Goal: Use online tool/utility: Utilize a website feature to perform a specific function

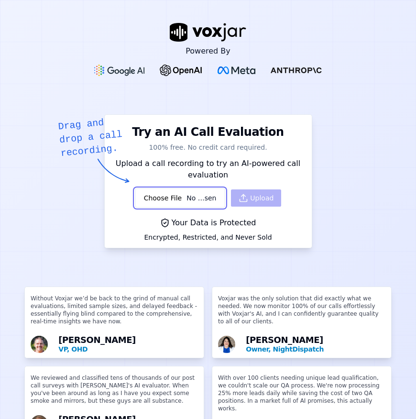
click at [195, 198] on input "file" at bounding box center [180, 198] width 91 height 19
click at [192, 200] on input "file" at bounding box center [180, 198] width 91 height 19
type input "C:\fakepath\in-19492297506-8042979327-20250815-075226-1755269546.55479.wav"
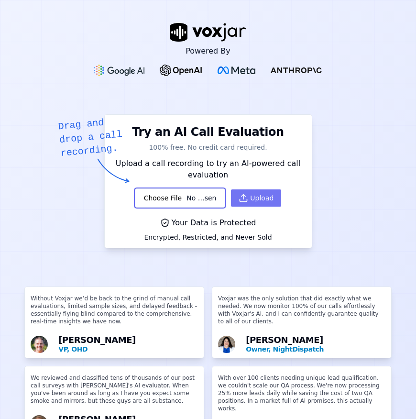
click at [257, 202] on button "Upload" at bounding box center [256, 198] width 50 height 17
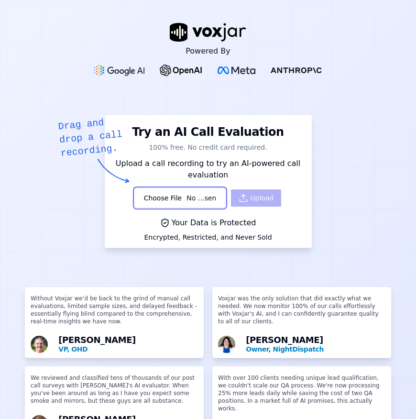
click at [172, 198] on input "file" at bounding box center [180, 198] width 91 height 19
type input "C:\fakepath\in-19492297506-8042979327-20250815-075226-1755269546.55479.wav"
click at [187, 197] on input "file" at bounding box center [180, 199] width 91 height 20
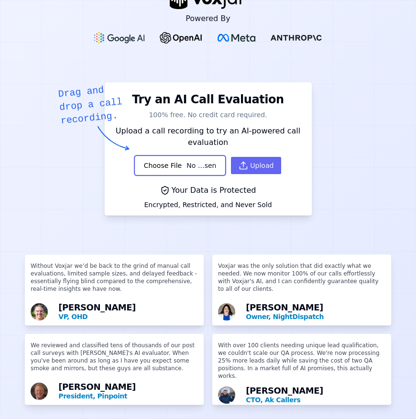
scroll to position [48, 0]
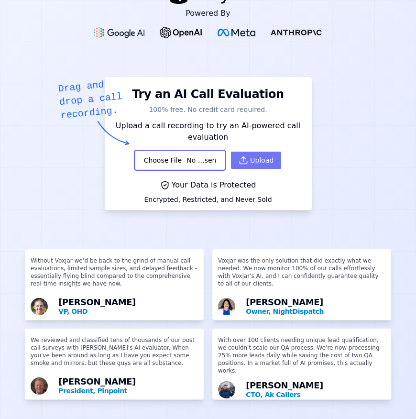
click at [246, 152] on button "Upload" at bounding box center [256, 160] width 50 height 17
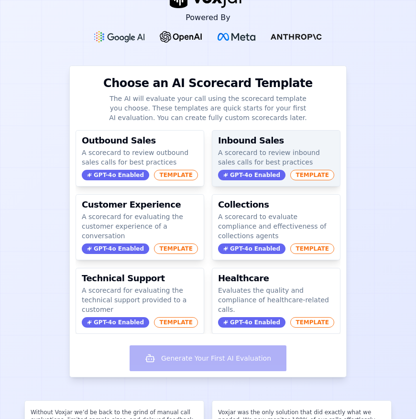
scroll to position [0, 0]
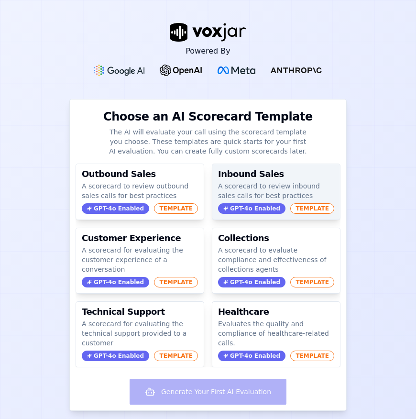
click at [254, 187] on p "A scorecard to review inbound sales calls for best practices" at bounding box center [276, 190] width 116 height 19
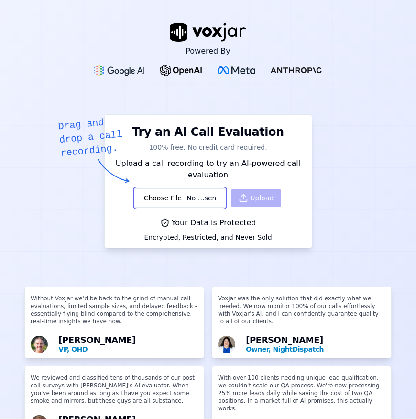
click at [185, 201] on input "file" at bounding box center [180, 198] width 91 height 19
type input "C:\fakepath\q-2200-3133840975-20250816-105620-1755366980.66053 (1).wav"
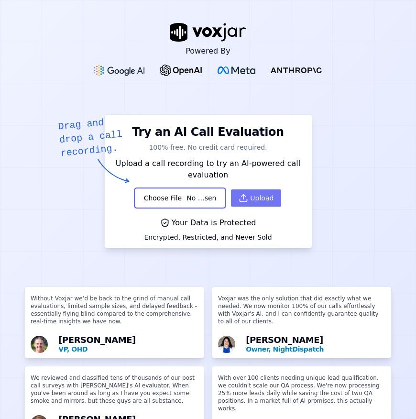
click at [246, 199] on button "Upload" at bounding box center [256, 198] width 50 height 17
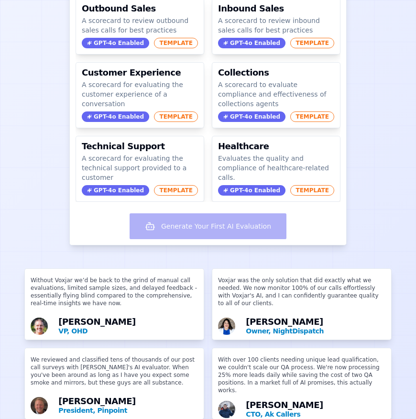
scroll to position [203, 0]
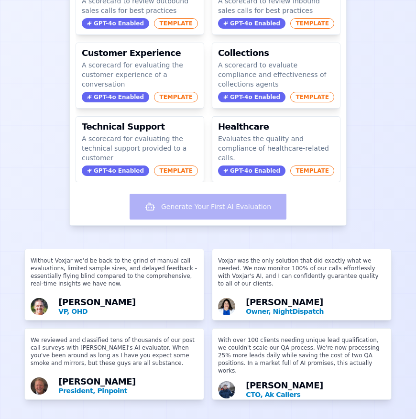
click at [193, 197] on div "Generate Your First AI Evaluation" at bounding box center [208, 207] width 277 height 35
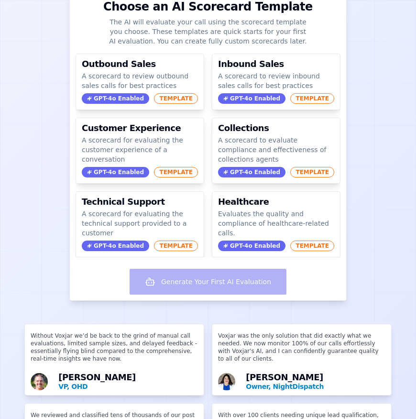
scroll to position [0, 0]
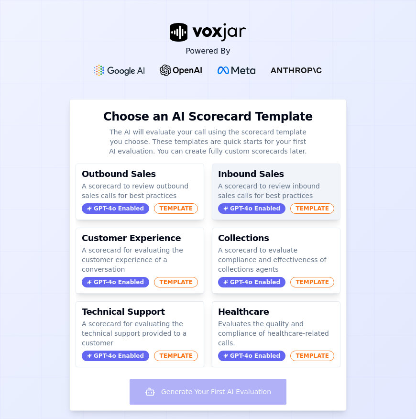
click at [242, 176] on h3 "Inbound Sales" at bounding box center [276, 174] width 116 height 9
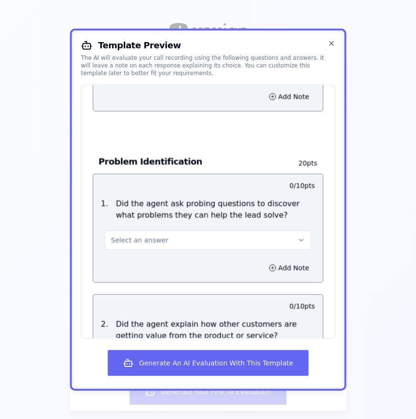
scroll to position [638, 0]
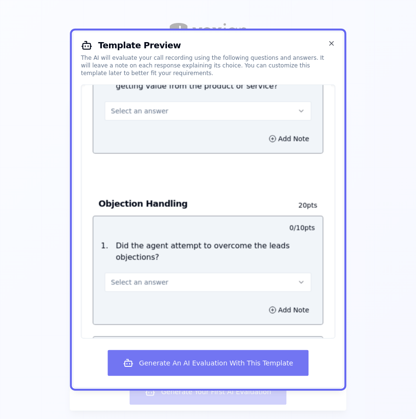
click at [215, 363] on button "Generate An AI Evaluation With This Template" at bounding box center [208, 363] width 201 height 26
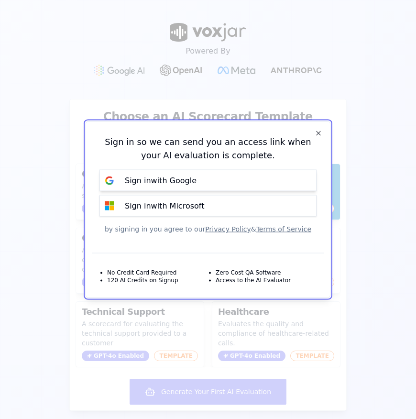
click at [188, 182] on p "Sign in with Google" at bounding box center [161, 180] width 72 height 11
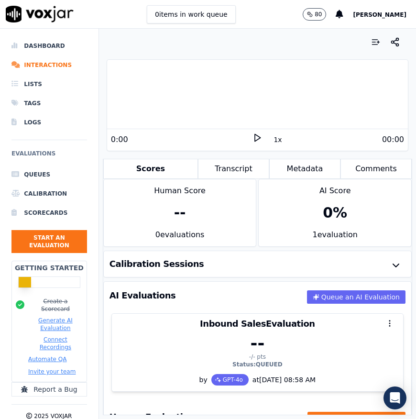
click at [255, 141] on polygon at bounding box center [258, 137] width 6 height 7
click at [253, 140] on icon at bounding box center [258, 138] width 10 height 10
click at [359, 169] on button "Comments" at bounding box center [376, 169] width 71 height 20
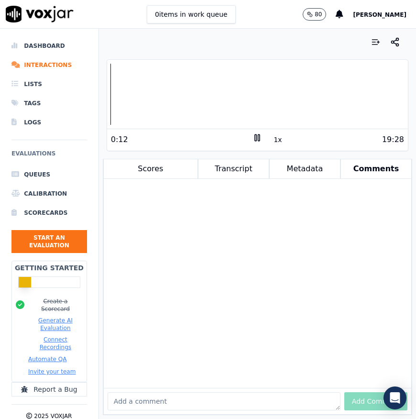
click at [151, 168] on button "Scores" at bounding box center [150, 169] width 95 height 20
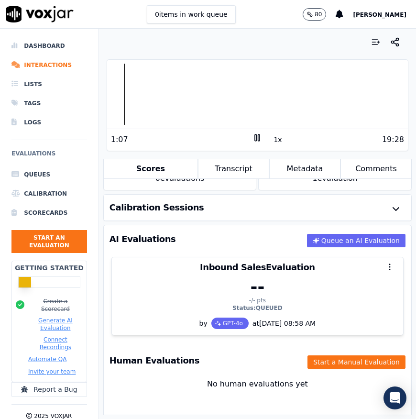
scroll to position [80, 0]
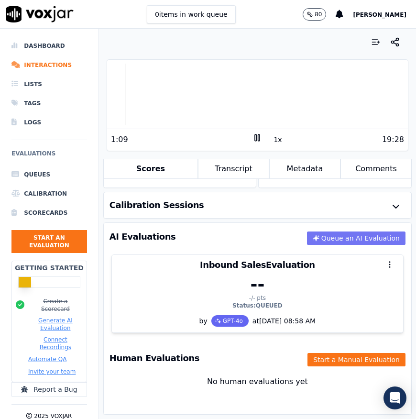
click at [334, 232] on button "Queue an AI Evaluation" at bounding box center [356, 238] width 99 height 13
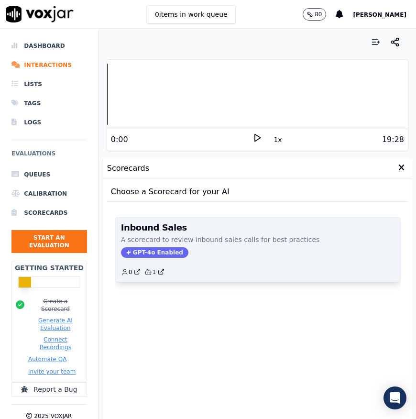
scroll to position [80, 0]
click at [156, 252] on span "GPT-4o Enabled" at bounding box center [154, 252] width 67 height 11
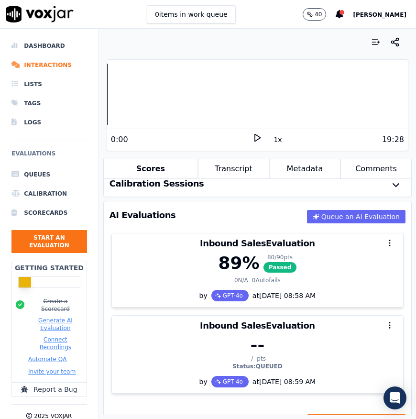
scroll to position [163, 0]
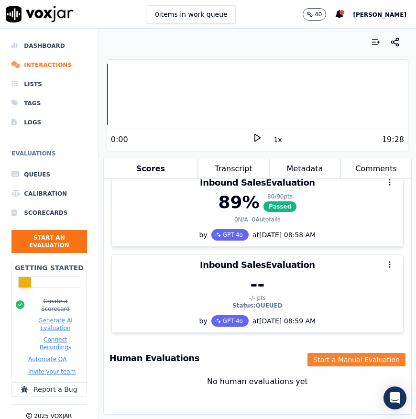
click at [334, 353] on button "Start a Manual Evaluation" at bounding box center [357, 359] width 98 height 13
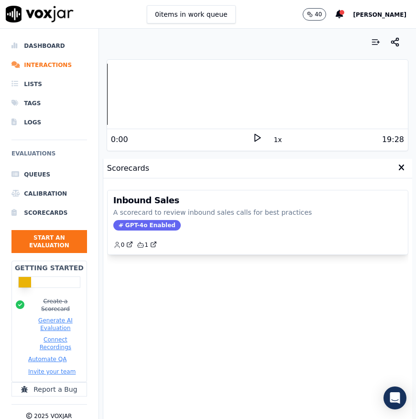
click at [253, 142] on icon at bounding box center [258, 138] width 10 height 10
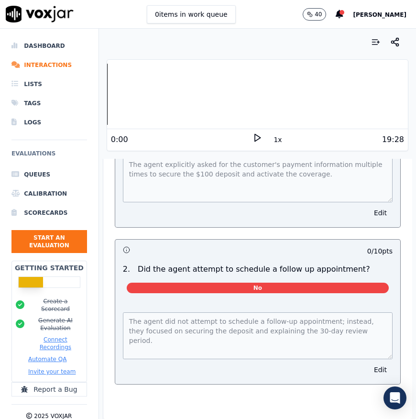
scroll to position [1458, 0]
